Goal: Information Seeking & Learning: Learn about a topic

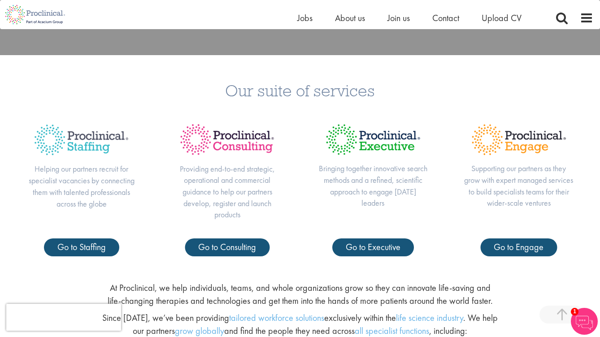
scroll to position [312, 0]
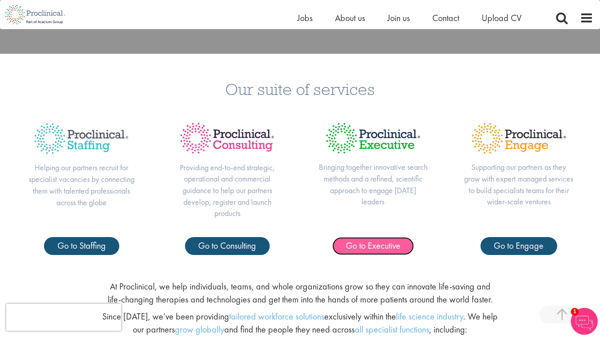
click at [381, 242] on span "Go to Executive" at bounding box center [372, 246] width 55 height 12
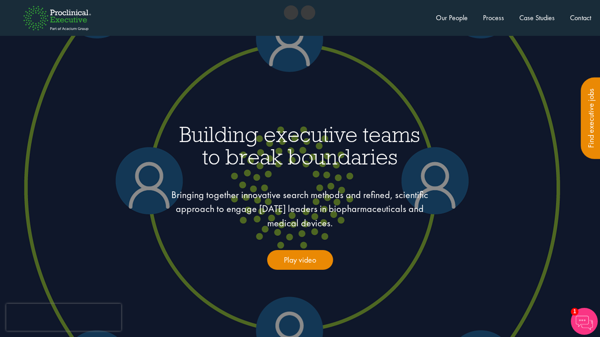
click at [54, 19] on img at bounding box center [57, 18] width 96 height 52
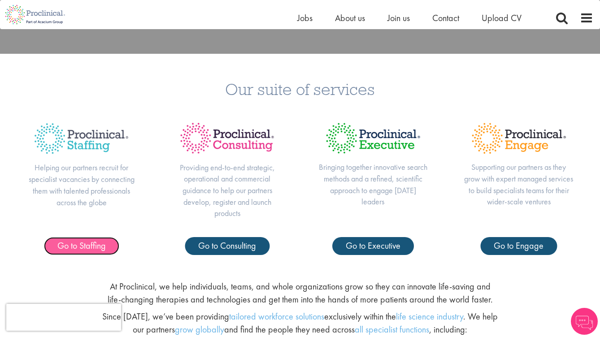
click at [95, 244] on span "Go to Staffing" at bounding box center [81, 246] width 48 height 12
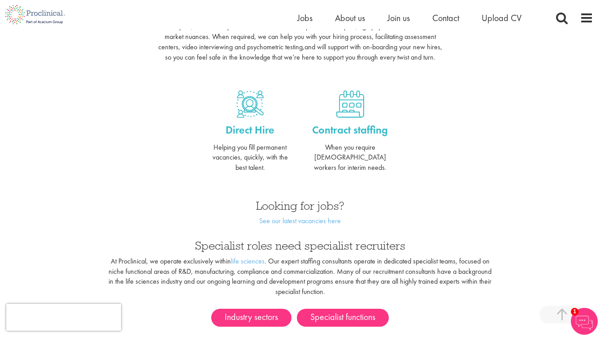
scroll to position [339, 0]
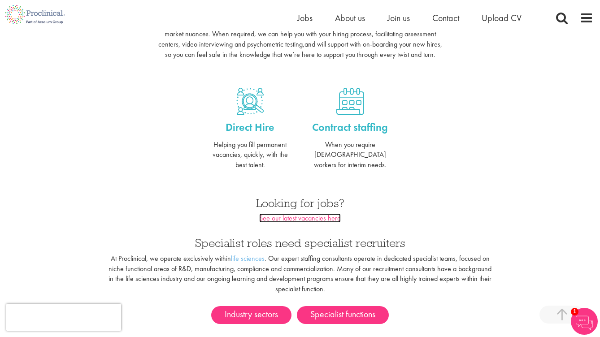
click at [276, 213] on link "See our latest vacancies here" at bounding box center [300, 217] width 82 height 9
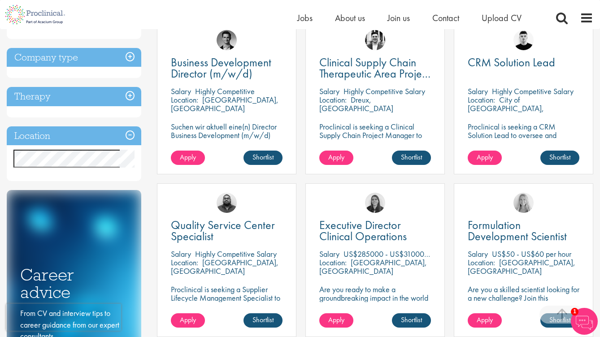
scroll to position [342, 0]
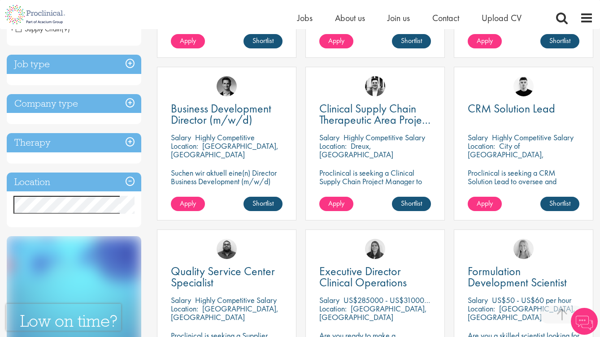
scroll to position [298, 0]
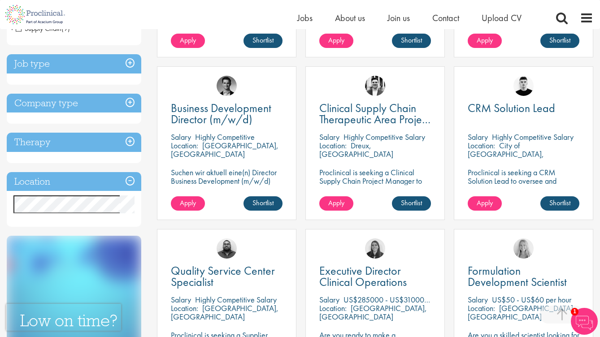
click at [74, 107] on h3 "Company type" at bounding box center [74, 103] width 134 height 19
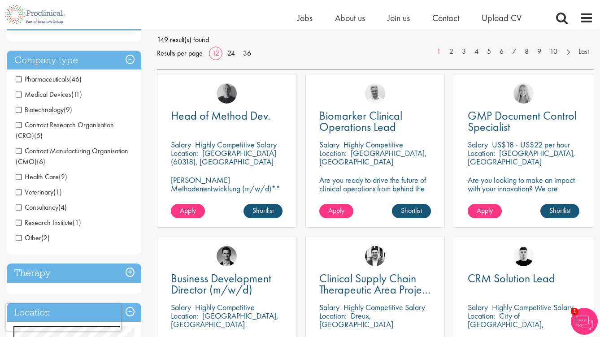
scroll to position [128, 0]
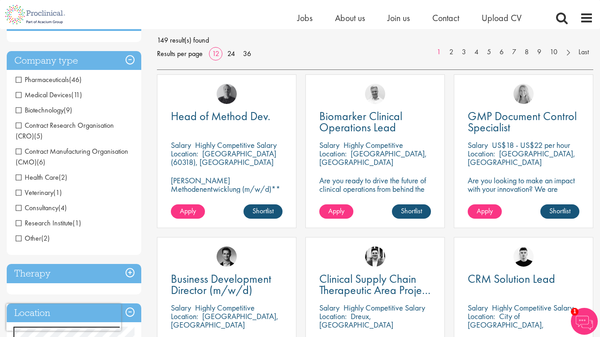
click at [18, 108] on span "Biotechnology" at bounding box center [40, 109] width 48 height 9
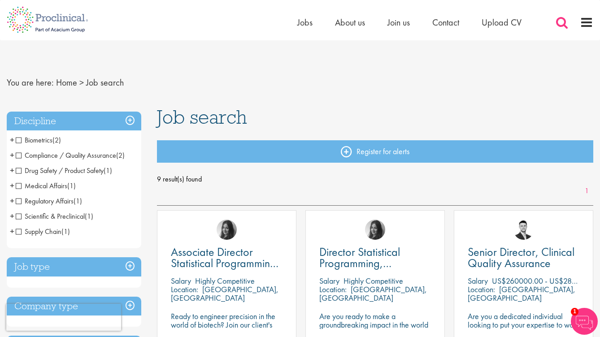
click at [560, 19] on span at bounding box center [561, 22] width 13 height 13
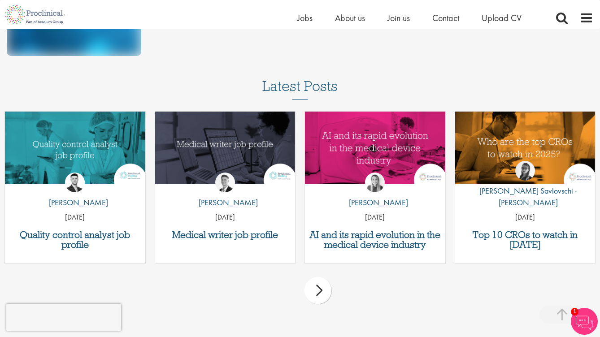
scroll to position [573, 0]
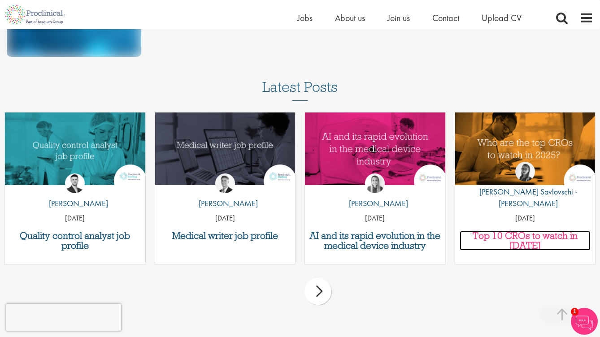
click at [487, 237] on h3 "Top 10 CROs to watch in [DATE]" at bounding box center [524, 241] width 131 height 20
